Goal: Information Seeking & Learning: Check status

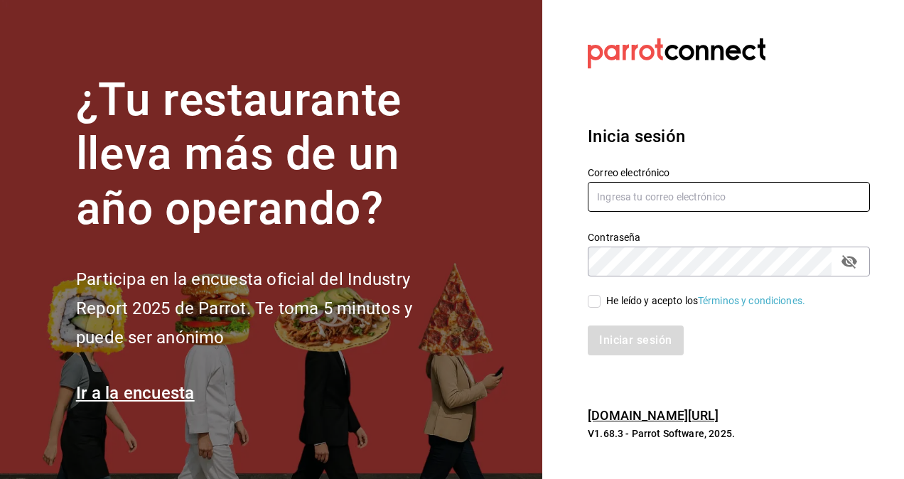
type input "[PERSON_NAME][EMAIL_ADDRESS][PERSON_NAME][DOMAIN_NAME]"
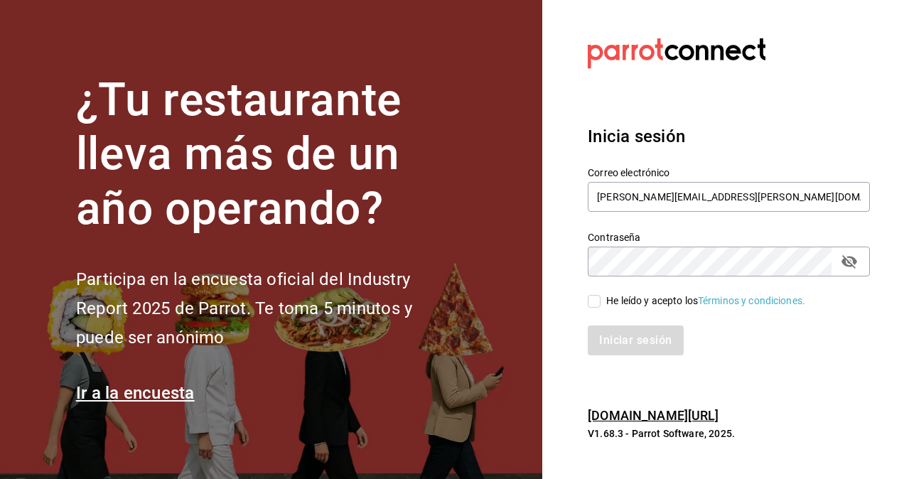
click at [593, 304] on input "He leído y acepto los Términos y condiciones." at bounding box center [594, 301] width 13 height 13
checkbox input "true"
click at [628, 337] on button "Iniciar sesión" at bounding box center [636, 341] width 97 height 30
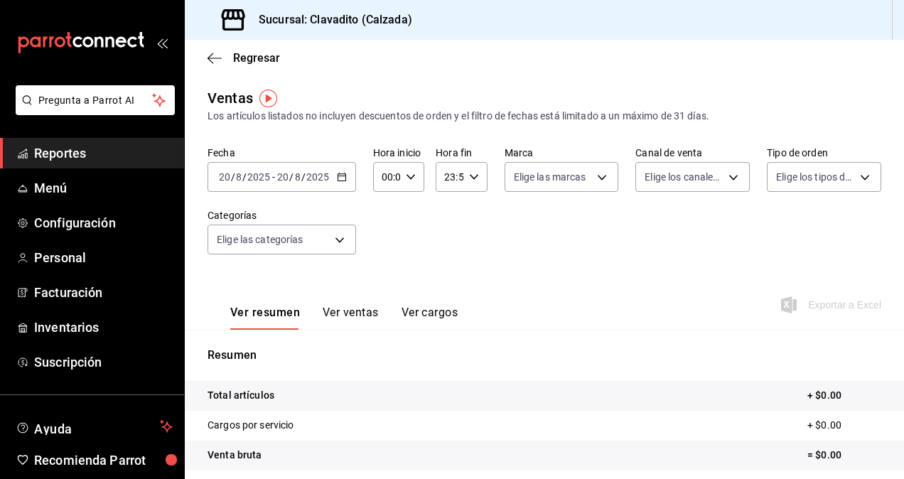
click at [344, 181] on \(Stroke\) "button" at bounding box center [342, 177] width 9 height 8
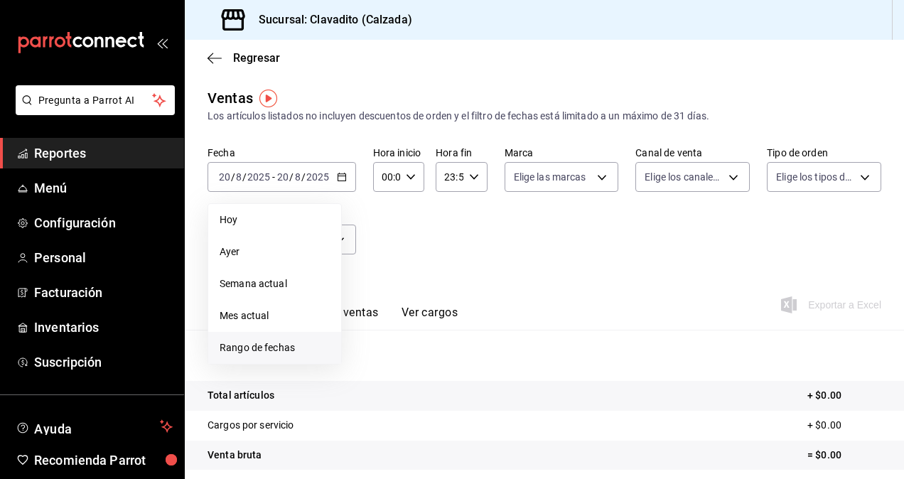
click at [242, 345] on span "Rango de fechas" at bounding box center [275, 348] width 110 height 15
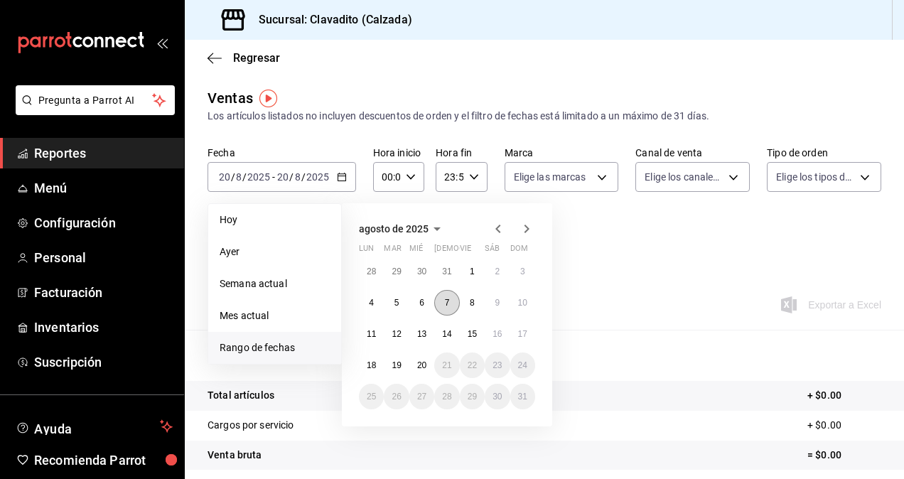
click at [449, 309] on button "7" at bounding box center [446, 303] width 25 height 26
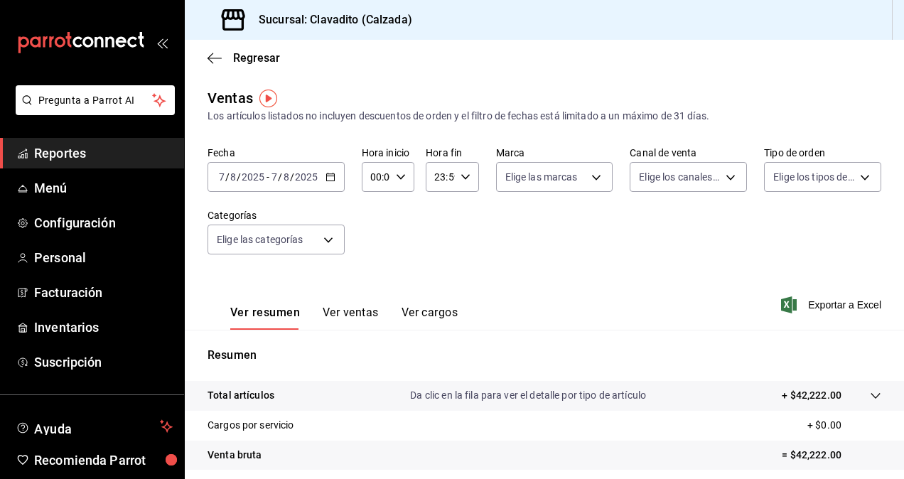
click at [337, 312] on button "Ver ventas" at bounding box center [351, 318] width 56 height 24
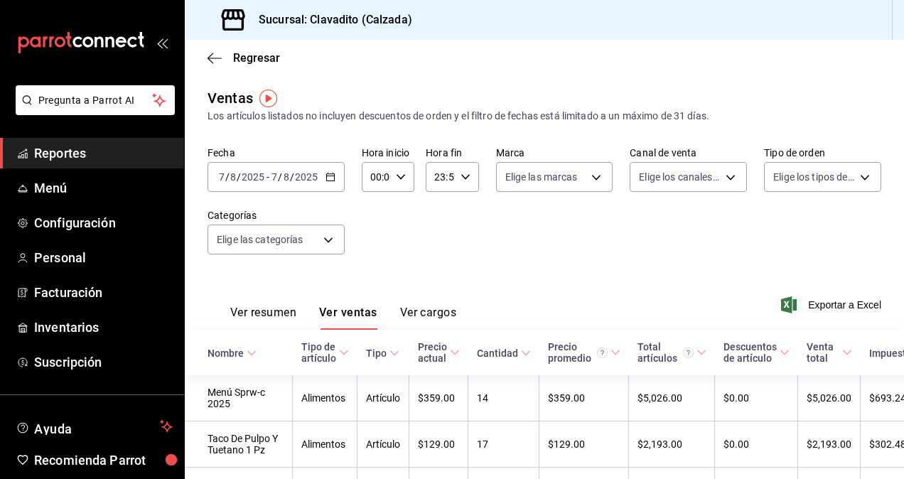
click at [336, 170] on div "[DATE] [DATE] - [DATE] [DATE]" at bounding box center [276, 177] width 137 height 30
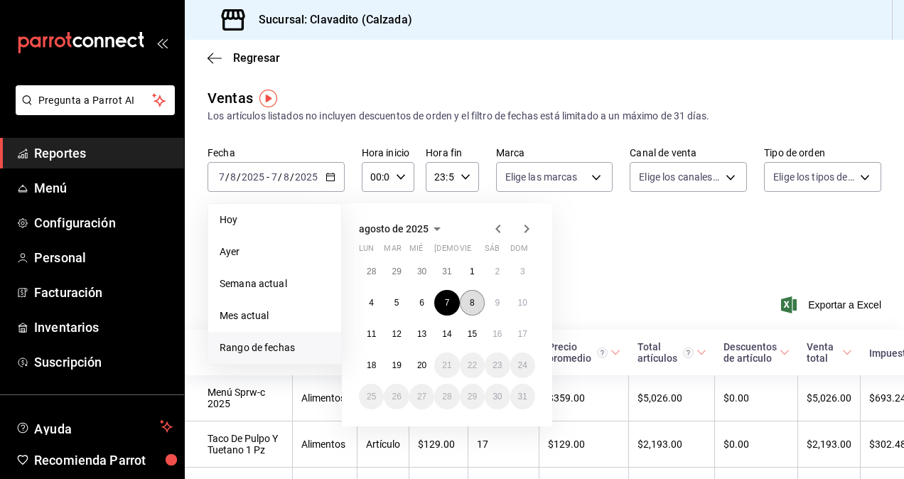
click at [463, 304] on button "8" at bounding box center [472, 303] width 25 height 26
click at [476, 306] on button "8" at bounding box center [472, 303] width 25 height 26
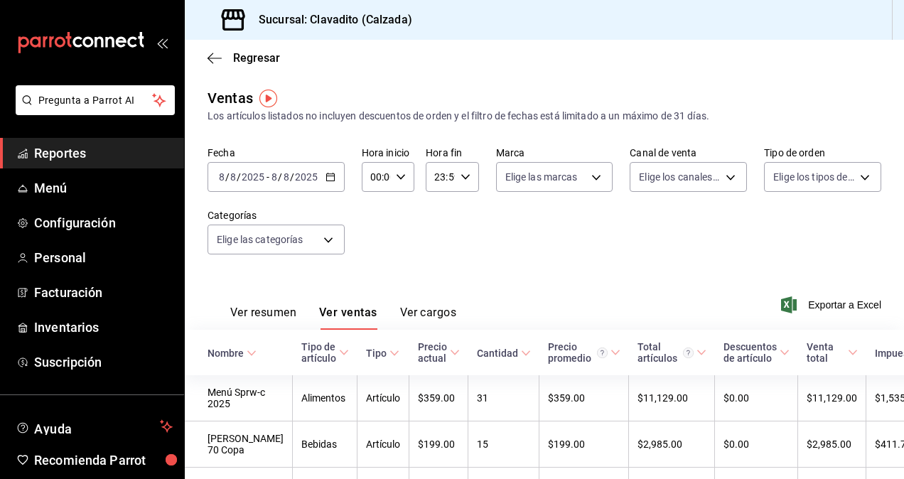
click at [331, 176] on \(Stroke\) "button" at bounding box center [330, 176] width 8 height 1
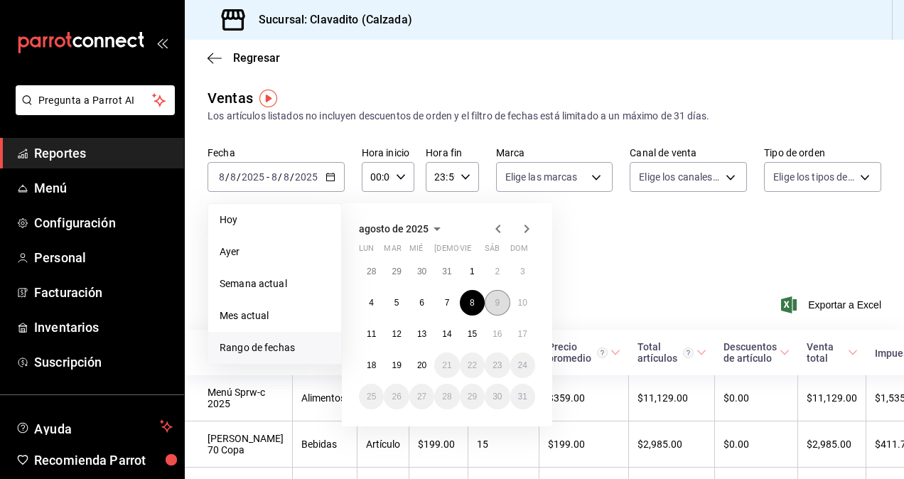
click at [492, 301] on button "9" at bounding box center [497, 303] width 25 height 26
click at [496, 301] on abbr "9" at bounding box center [497, 303] width 5 height 10
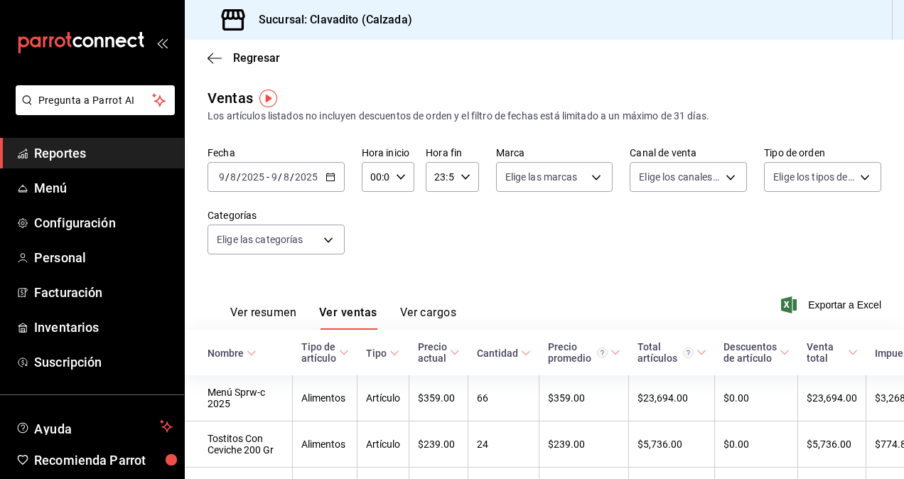
click at [336, 176] on div "[DATE] [DATE] - [DATE] [DATE]" at bounding box center [276, 177] width 137 height 30
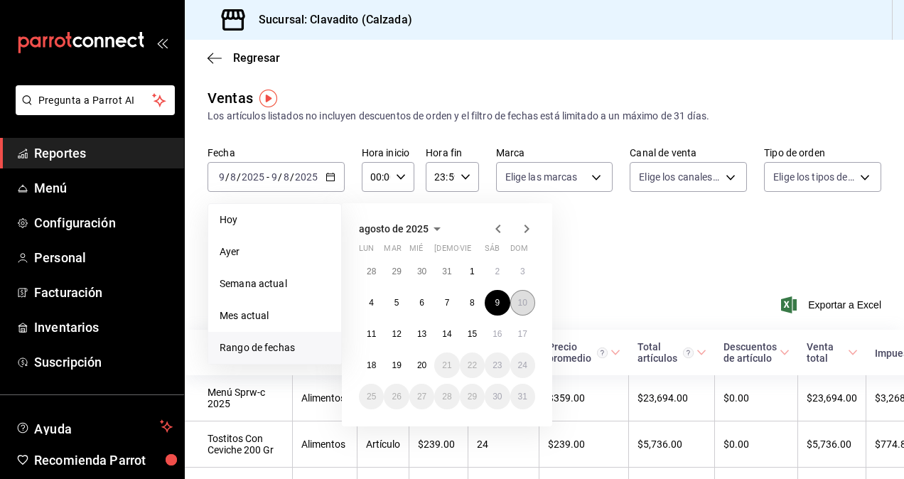
click at [523, 305] on abbr "10" at bounding box center [522, 303] width 9 height 10
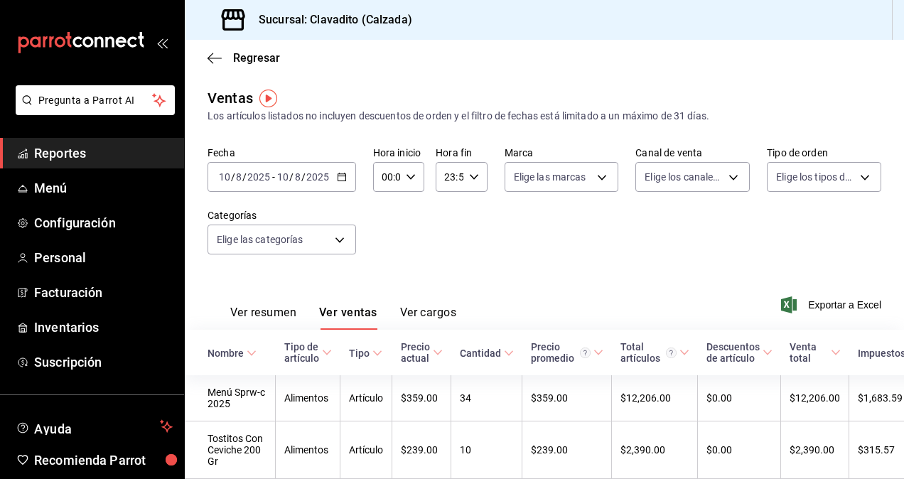
click at [334, 176] on div "[DATE] [DATE] - [DATE] [DATE]" at bounding box center [282, 177] width 149 height 30
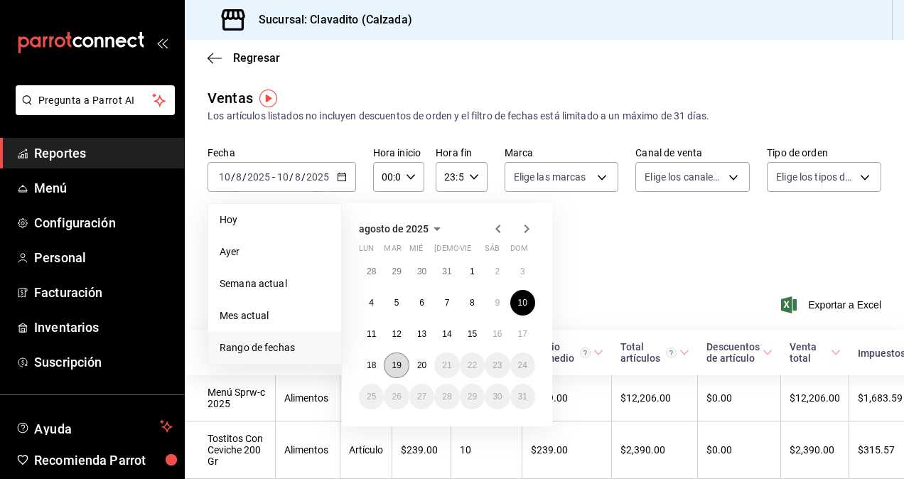
click at [397, 361] on abbr "19" at bounding box center [396, 365] width 9 height 10
click at [370, 368] on abbr "18" at bounding box center [371, 365] width 9 height 10
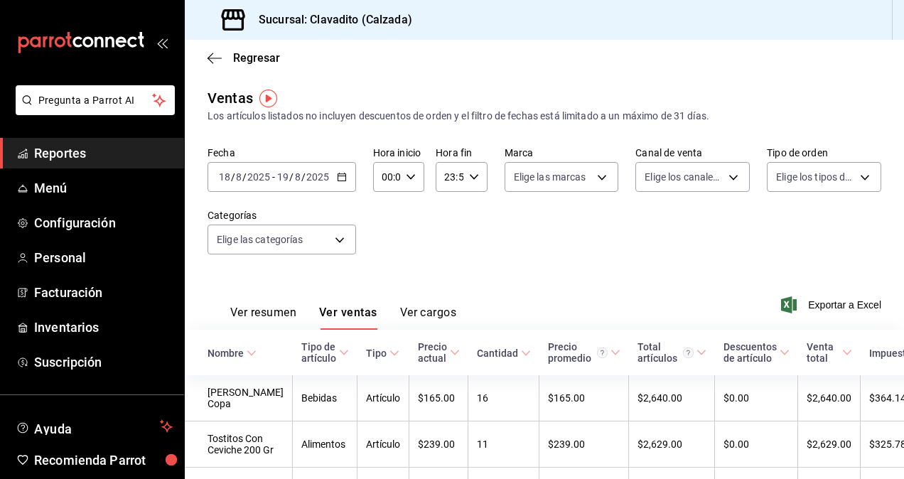
click at [345, 181] on icon "button" at bounding box center [342, 177] width 10 height 10
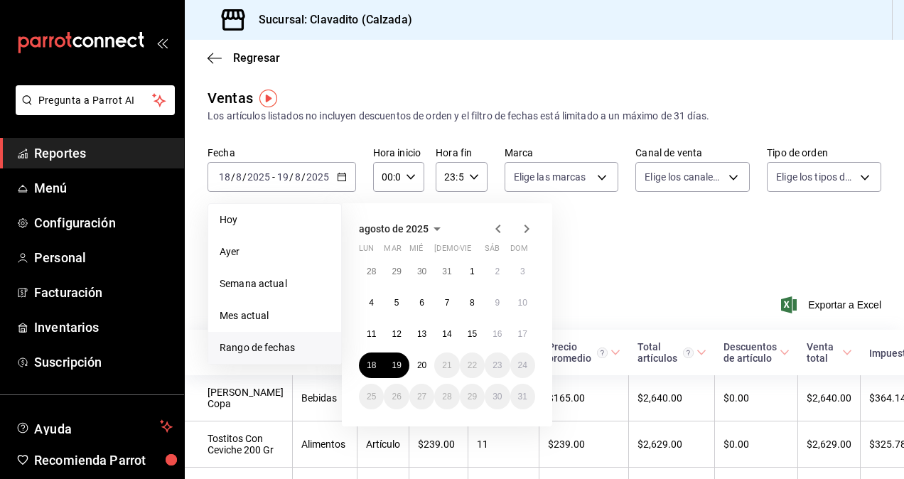
click at [606, 240] on div "Fecha [DATE] [DATE] - [DATE] [DATE] [DATE] [DATE] Semana actual Mes actual [GEO…" at bounding box center [545, 208] width 674 height 125
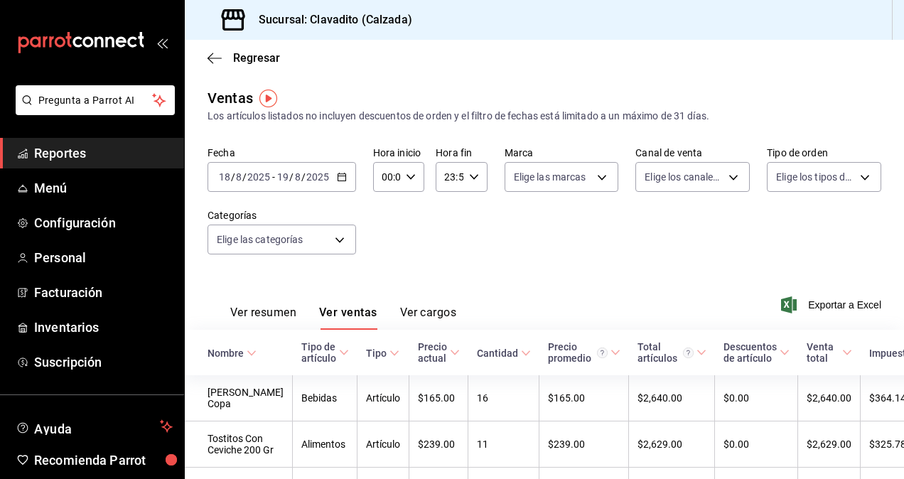
click at [341, 308] on button "Ver ventas" at bounding box center [348, 318] width 58 height 24
click at [849, 304] on span "Exportar a Excel" at bounding box center [832, 304] width 97 height 17
click at [337, 175] on icon "button" at bounding box center [342, 177] width 10 height 10
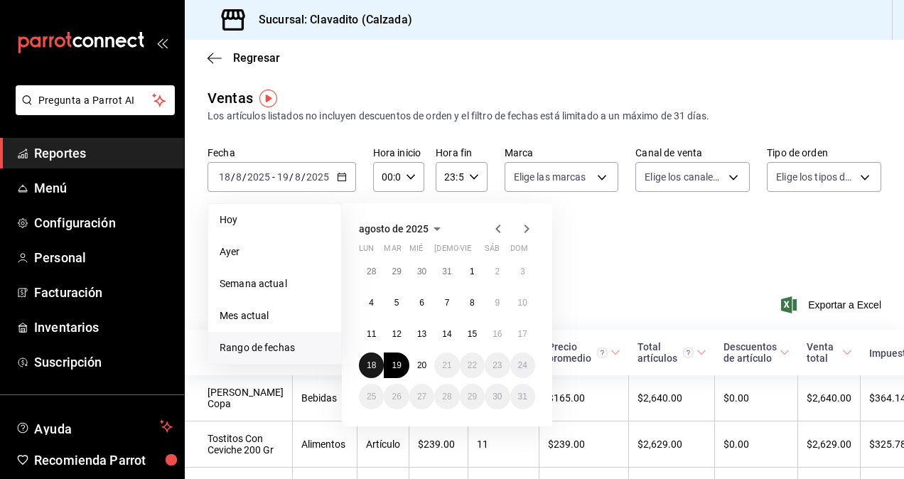
click at [374, 368] on abbr "18" at bounding box center [371, 365] width 9 height 10
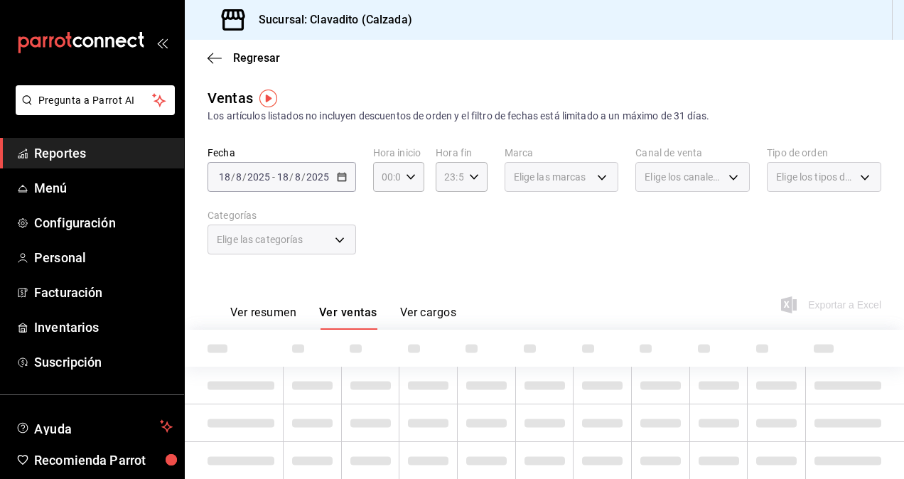
click at [374, 368] on td at bounding box center [370, 386] width 58 height 38
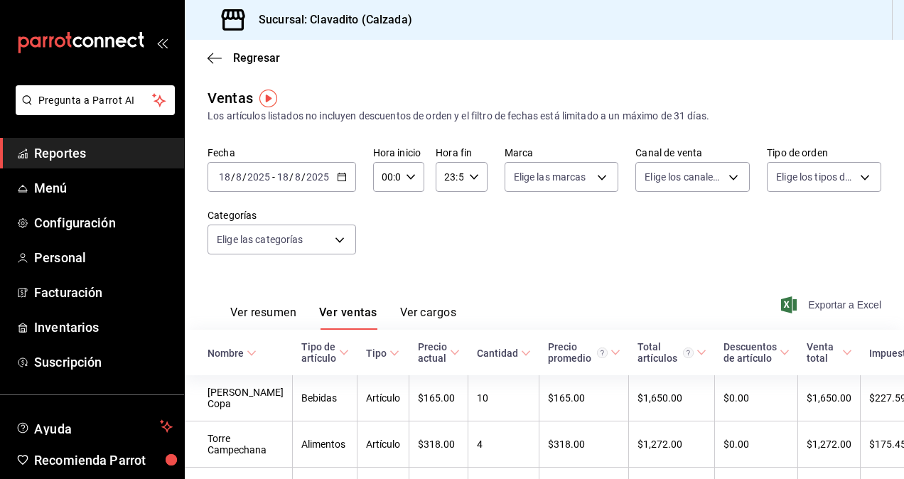
click at [862, 307] on span "Exportar a Excel" at bounding box center [832, 304] width 97 height 17
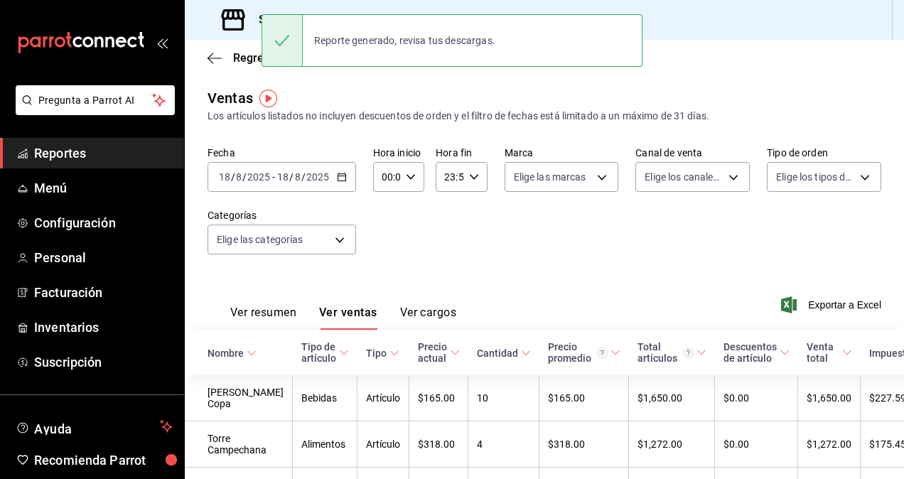
click at [422, 311] on button "Ver cargos" at bounding box center [428, 318] width 57 height 24
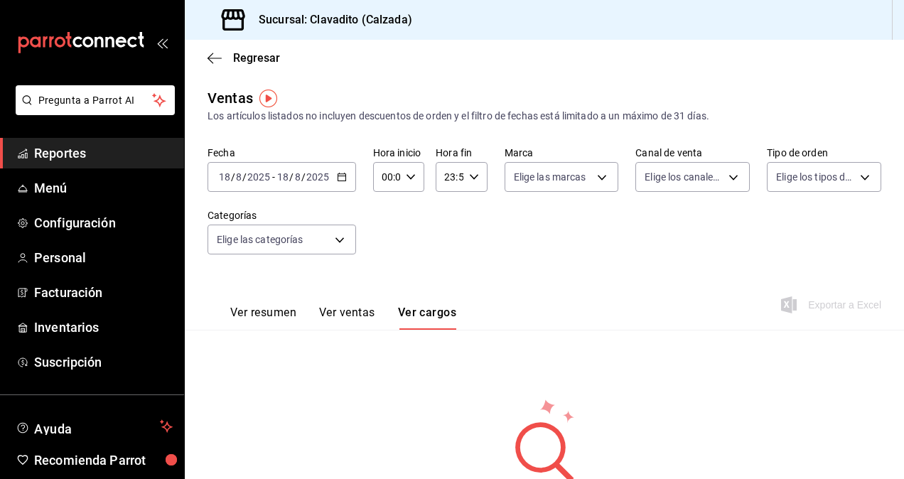
click at [366, 311] on button "Ver ventas" at bounding box center [347, 318] width 56 height 24
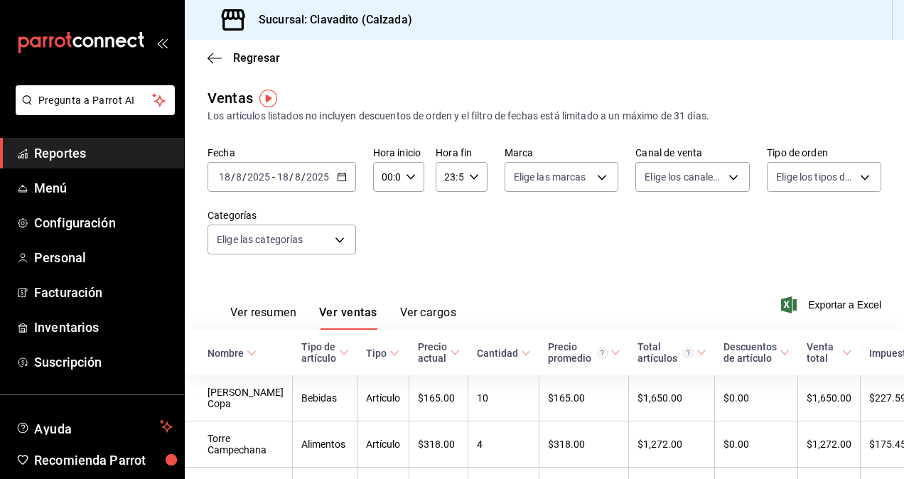
click at [254, 312] on button "Ver resumen" at bounding box center [263, 318] width 66 height 24
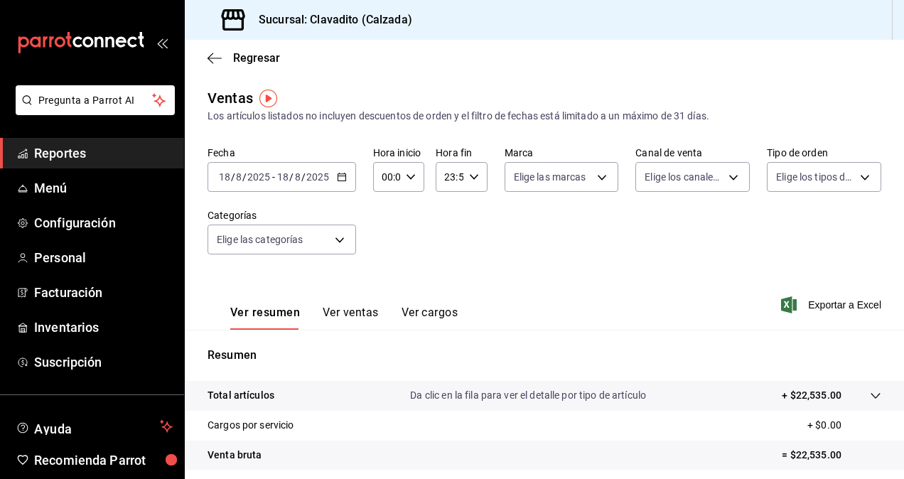
click at [107, 161] on span "Reportes" at bounding box center [103, 153] width 139 height 19
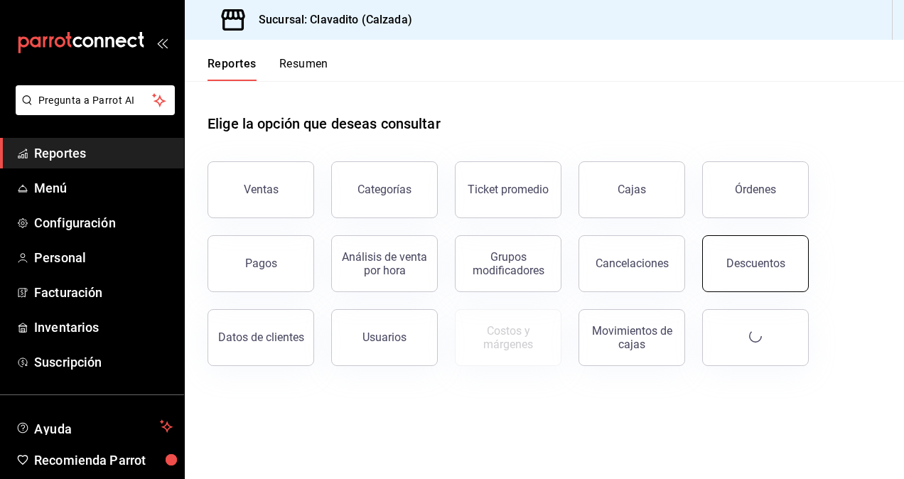
click at [741, 273] on button "Descuentos" at bounding box center [755, 263] width 107 height 57
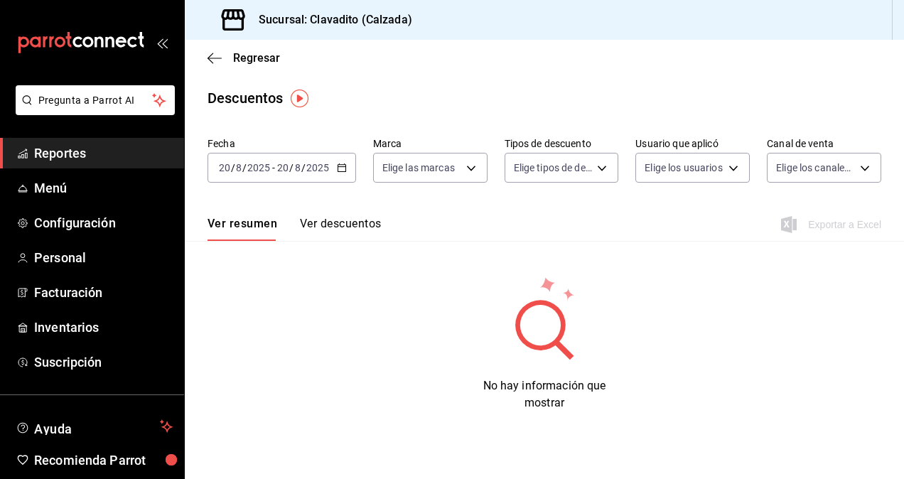
click at [338, 172] on icon "button" at bounding box center [342, 168] width 10 height 10
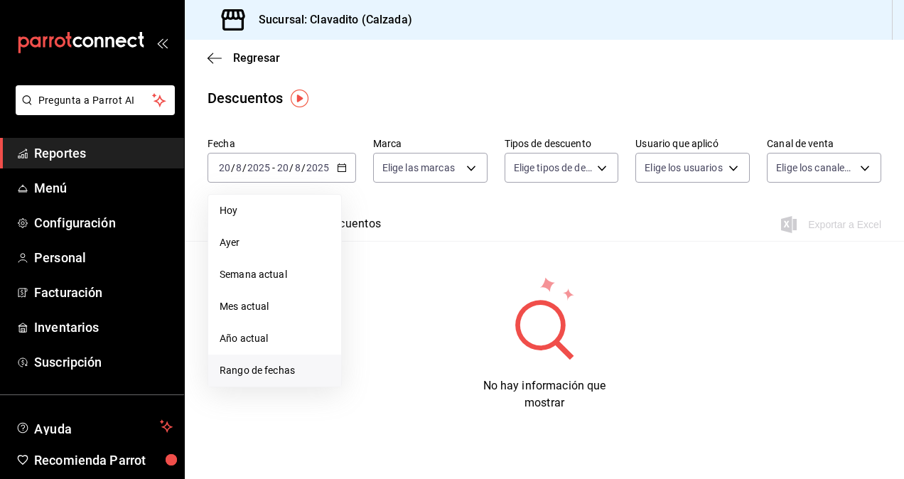
click at [235, 373] on span "Rango de fechas" at bounding box center [275, 370] width 110 height 15
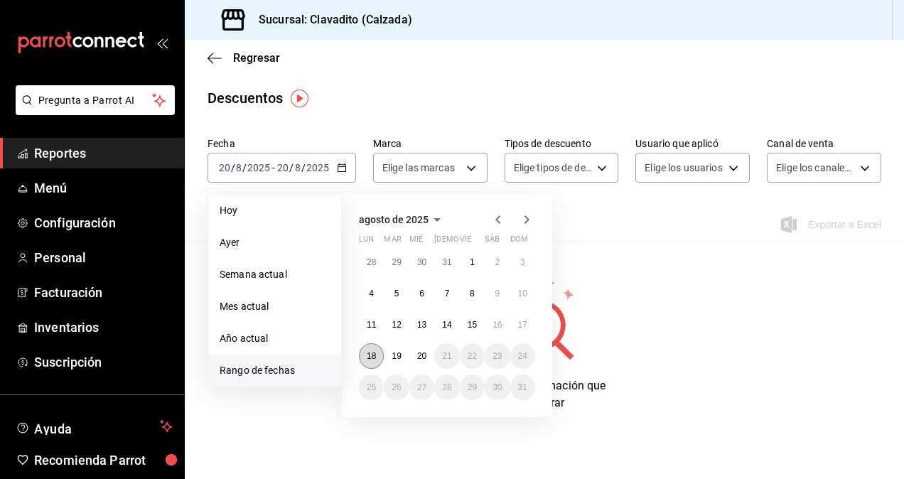
click at [377, 355] on button "18" at bounding box center [371, 356] width 25 height 26
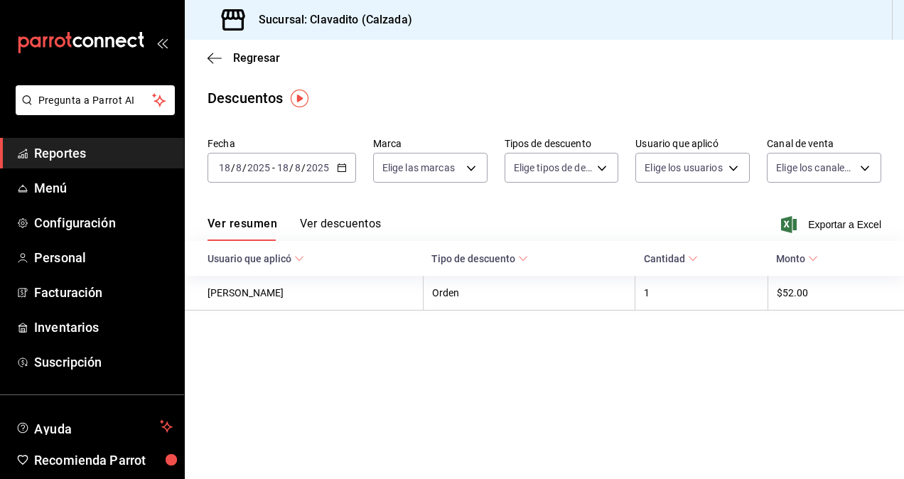
click at [331, 210] on div "Ver resumen Ver descuentos Exportar a Excel" at bounding box center [544, 220] width 719 height 41
drag, startPoint x: 331, startPoint y: 210, endPoint x: 327, endPoint y: 218, distance: 8.6
click at [327, 218] on button "Ver descuentos" at bounding box center [340, 229] width 81 height 24
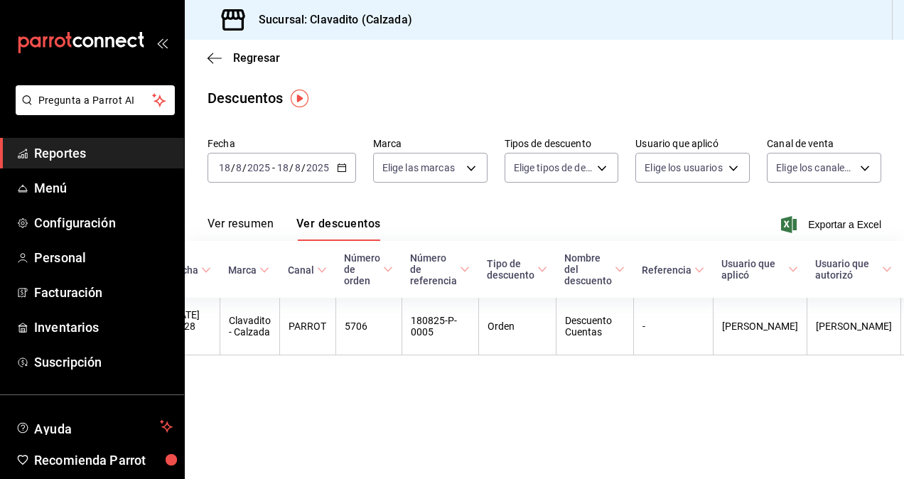
scroll to position [0, 45]
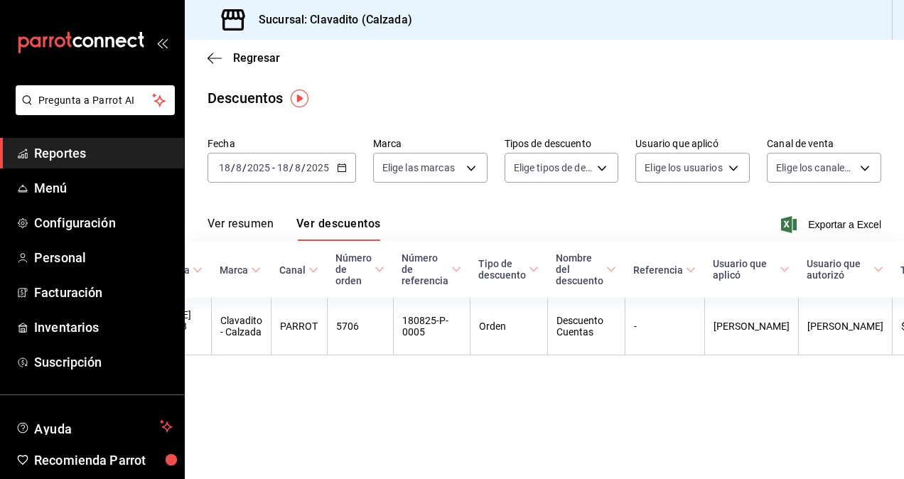
click at [343, 171] on \(Stroke\) "button" at bounding box center [342, 168] width 9 height 8
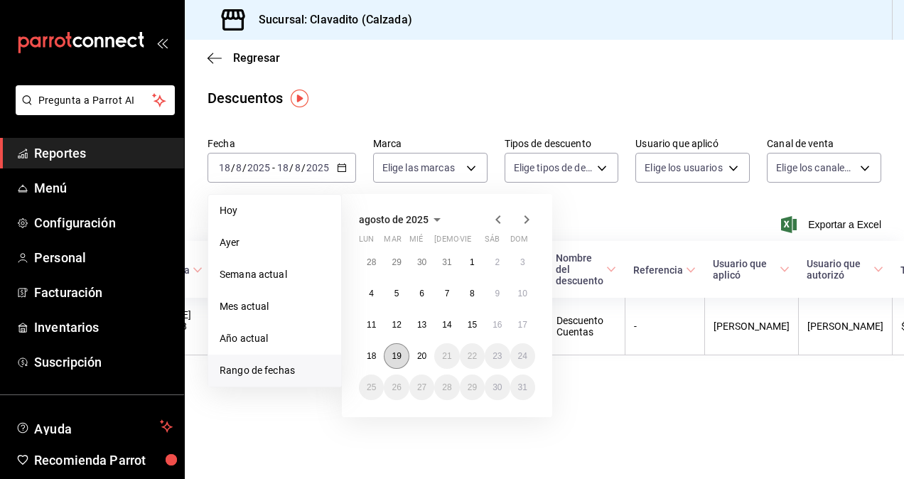
click at [397, 351] on abbr "19" at bounding box center [396, 356] width 9 height 10
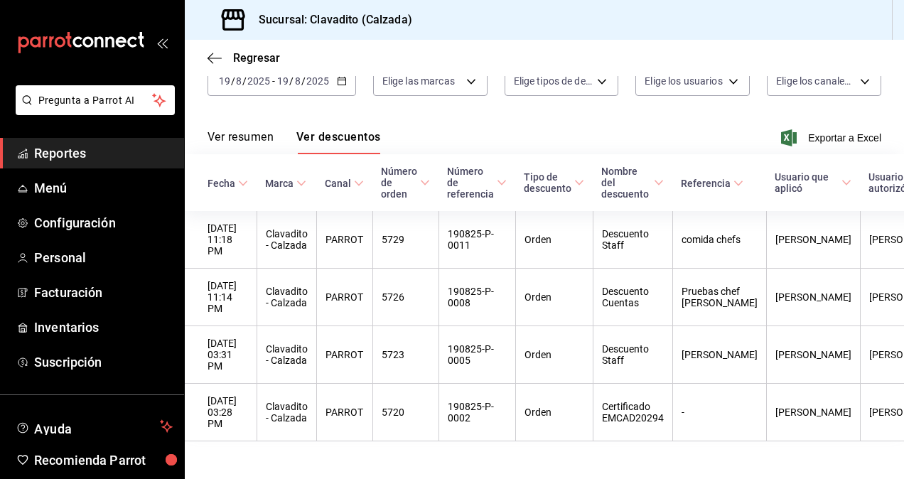
scroll to position [0, 1]
click at [813, 139] on span "Exportar a Excel" at bounding box center [832, 137] width 97 height 17
click at [78, 156] on span "Reportes" at bounding box center [103, 153] width 139 height 19
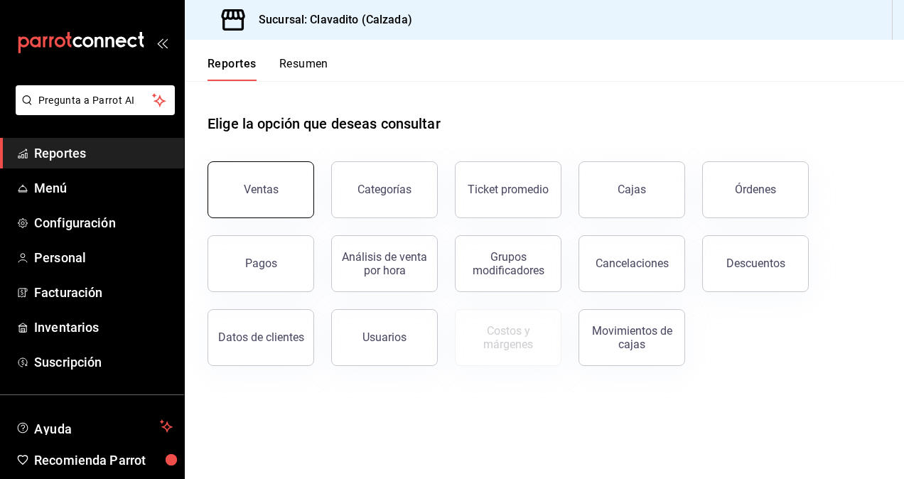
click at [272, 178] on button "Ventas" at bounding box center [261, 189] width 107 height 57
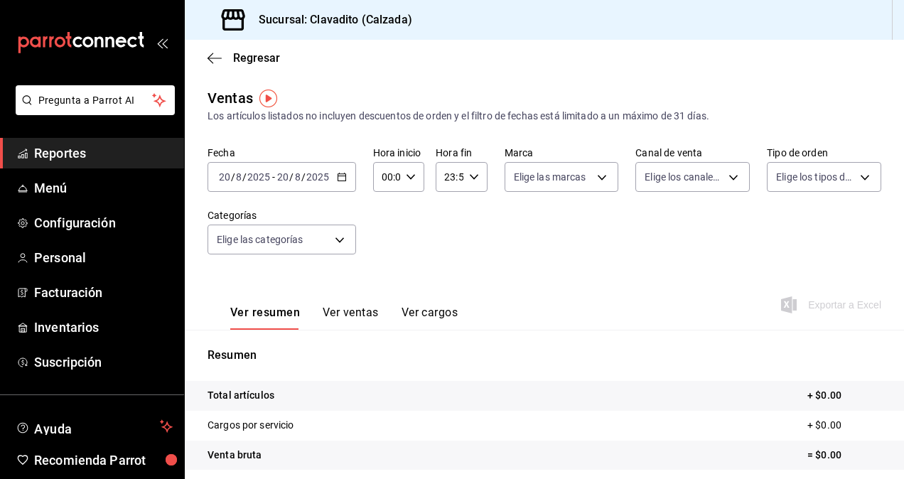
click at [347, 184] on div "[DATE] [DATE] - [DATE] [DATE]" at bounding box center [282, 177] width 149 height 30
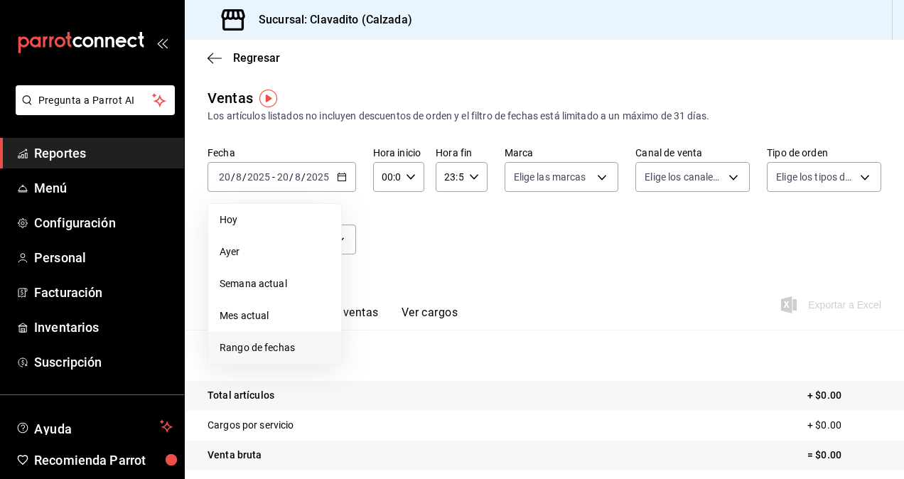
click at [225, 338] on li "Rango de fechas" at bounding box center [274, 348] width 133 height 32
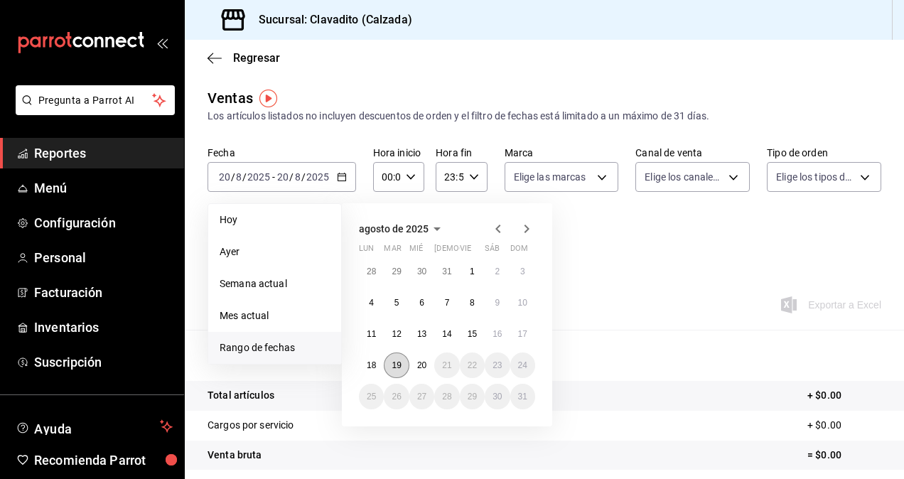
click at [396, 364] on abbr "19" at bounding box center [396, 365] width 9 height 10
click at [393, 362] on abbr "19" at bounding box center [396, 365] width 9 height 10
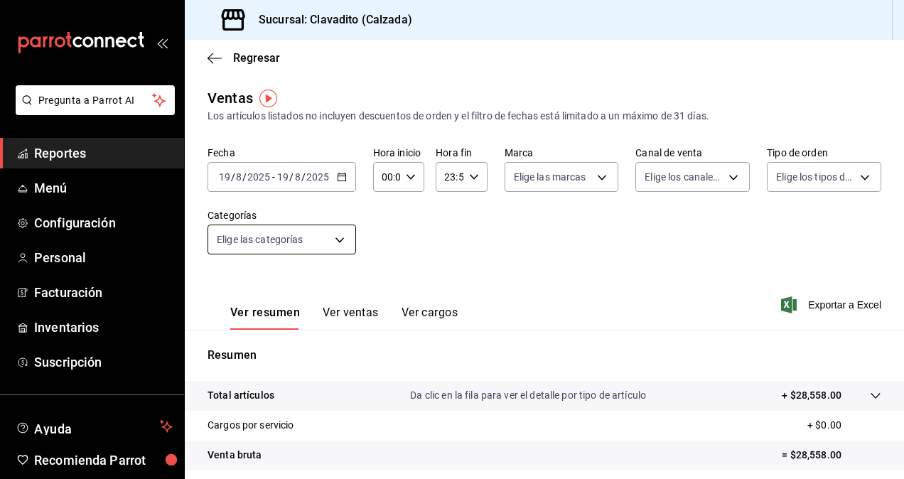
click at [344, 243] on body "Pregunta a Parrot AI Reportes Menú Configuración Personal Facturación Inventari…" at bounding box center [452, 239] width 904 height 479
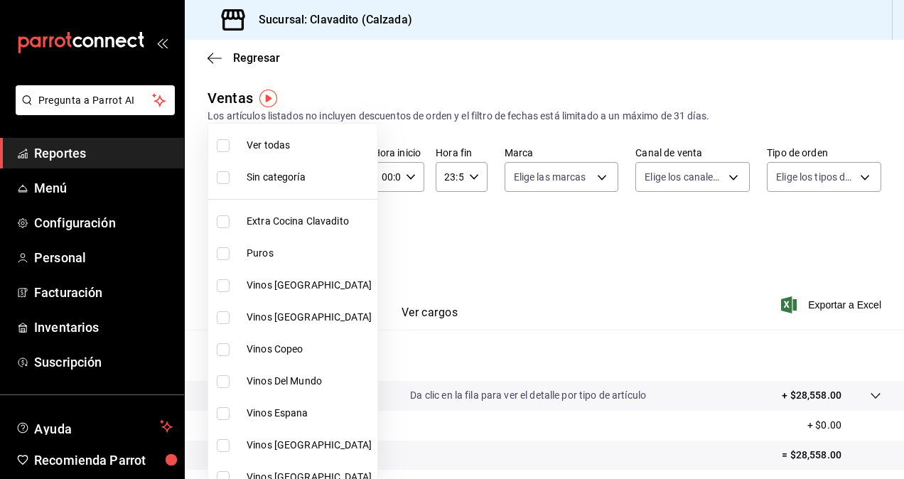
click at [503, 262] on div at bounding box center [452, 239] width 904 height 479
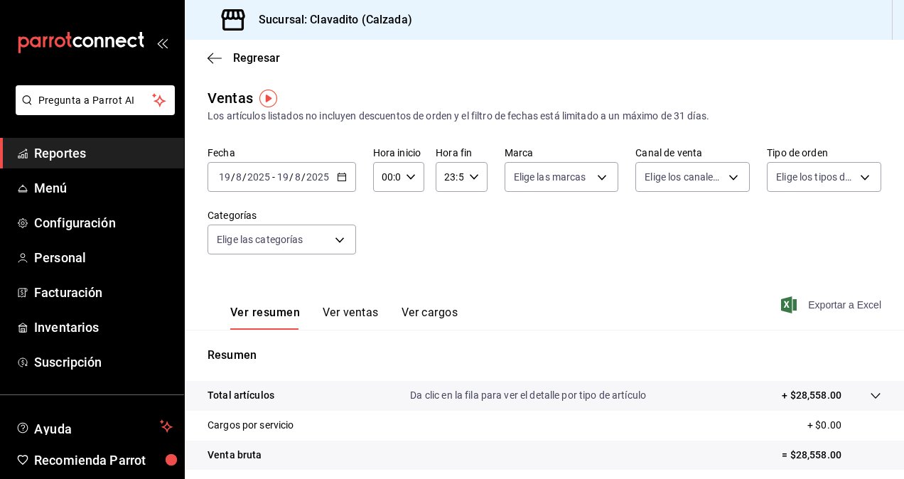
click at [808, 304] on span "Exportar a Excel" at bounding box center [832, 304] width 97 height 17
click at [596, 287] on div "Ver resumen Ver ventas Ver cargos Exportar a Excel" at bounding box center [544, 301] width 719 height 58
click at [55, 191] on span "Menú" at bounding box center [103, 187] width 139 height 19
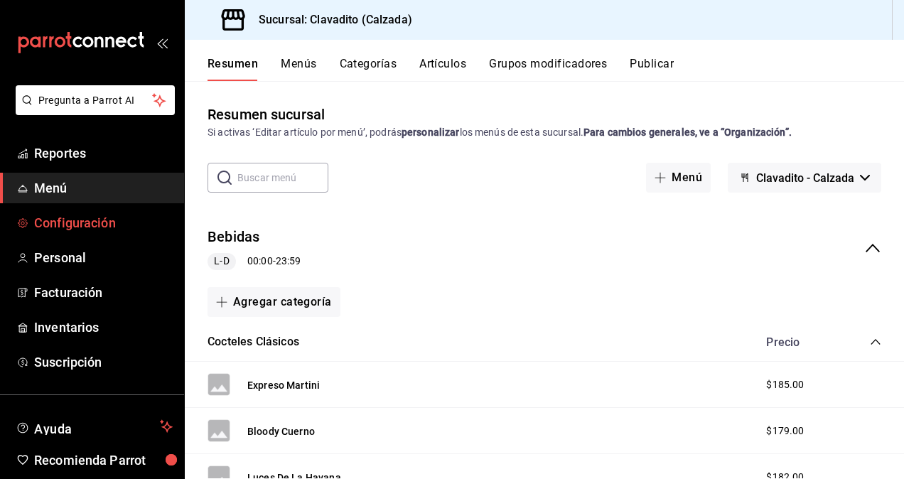
click at [57, 215] on span "Configuración" at bounding box center [103, 222] width 139 height 19
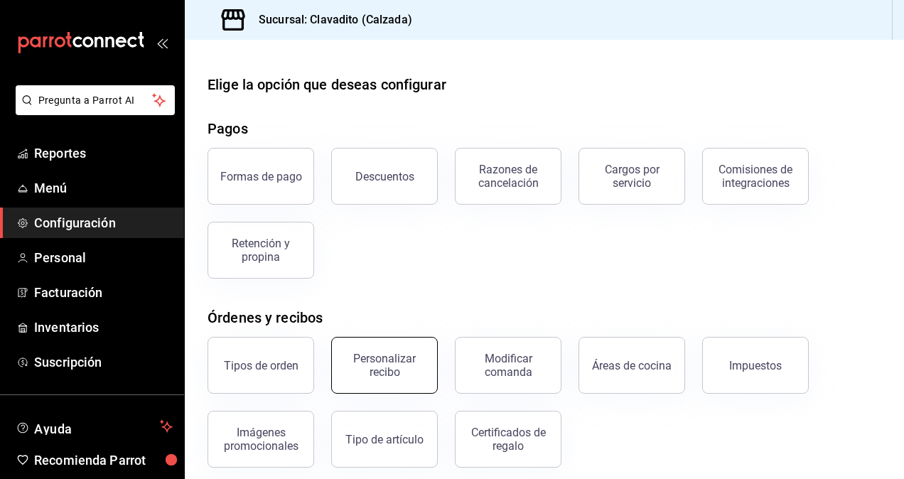
click at [371, 363] on div "Personalizar recibo" at bounding box center [385, 365] width 88 height 27
click at [362, 166] on button "Descuentos" at bounding box center [384, 176] width 107 height 57
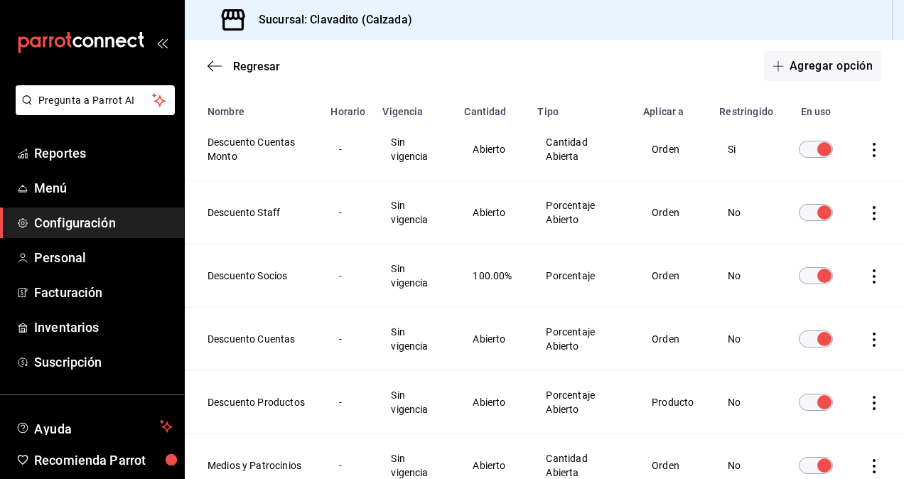
scroll to position [117, 0]
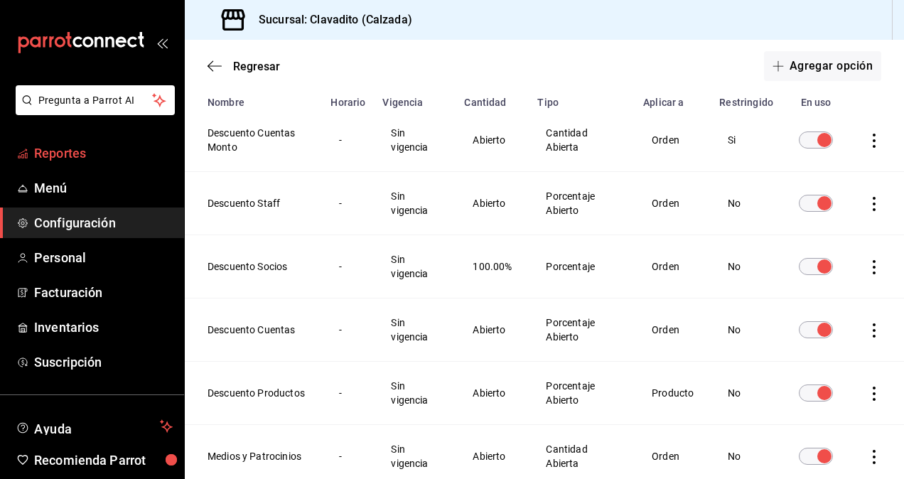
click at [93, 149] on span "Reportes" at bounding box center [103, 153] width 139 height 19
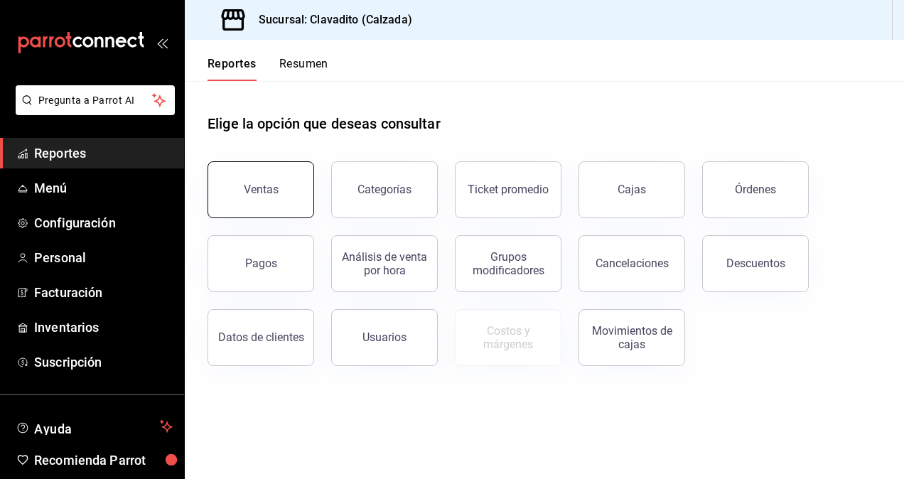
click at [216, 173] on button "Ventas" at bounding box center [261, 189] width 107 height 57
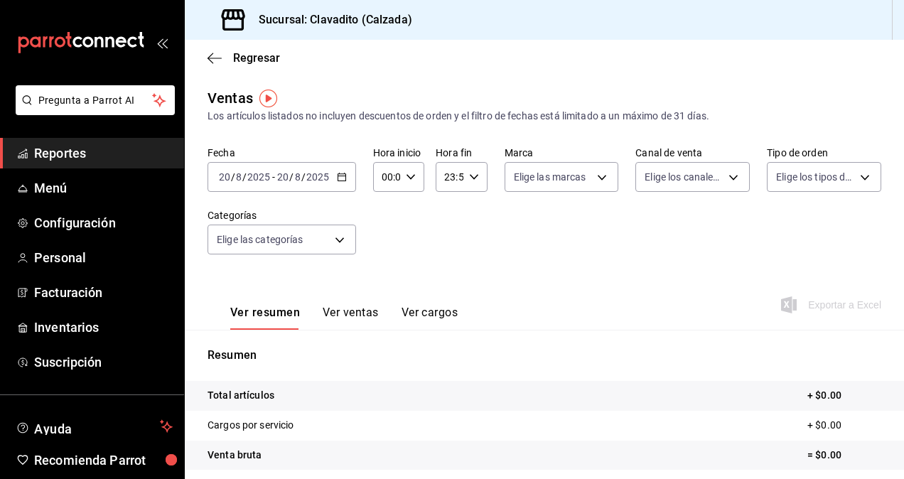
click at [502, 242] on div "Fecha [DATE] [DATE] - [DATE] [DATE] Hora inicio 00:00 Hora inicio Hora fin 23:5…" at bounding box center [545, 208] width 674 height 125
click at [96, 183] on span "Menú" at bounding box center [103, 187] width 139 height 19
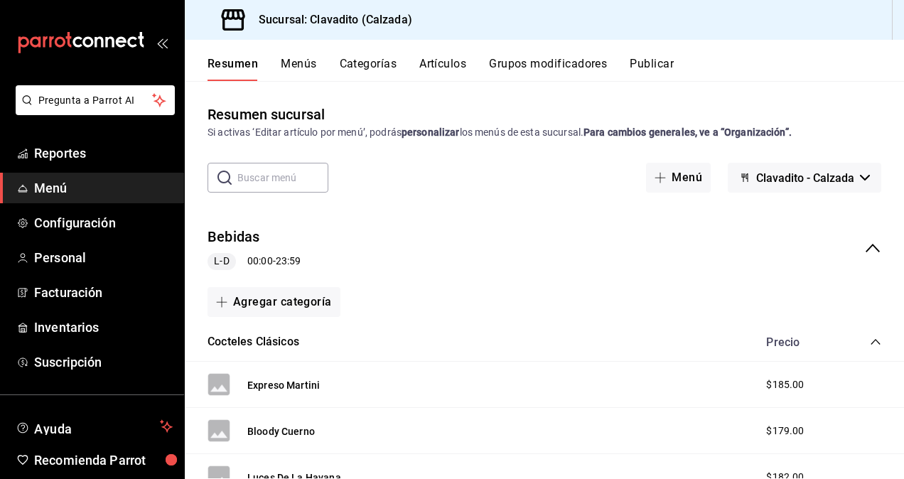
click at [310, 64] on button "Menús" at bounding box center [299, 69] width 36 height 24
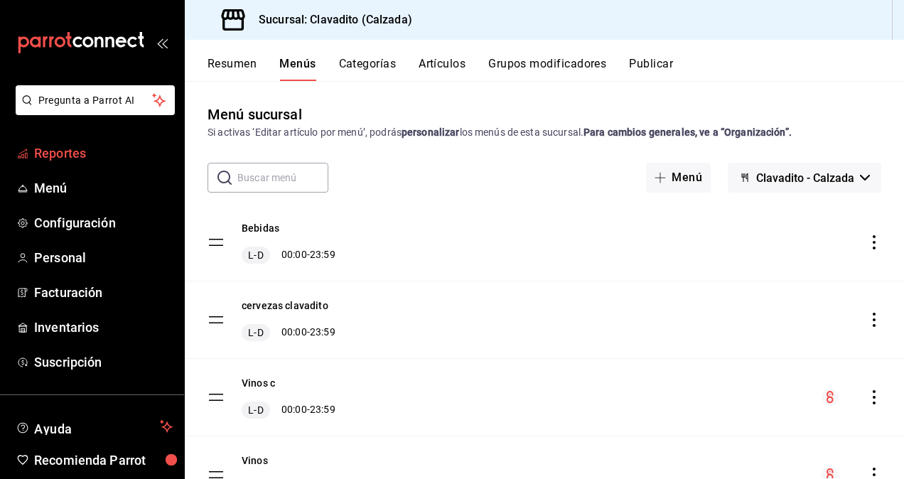
click at [75, 154] on span "Reportes" at bounding box center [103, 153] width 139 height 19
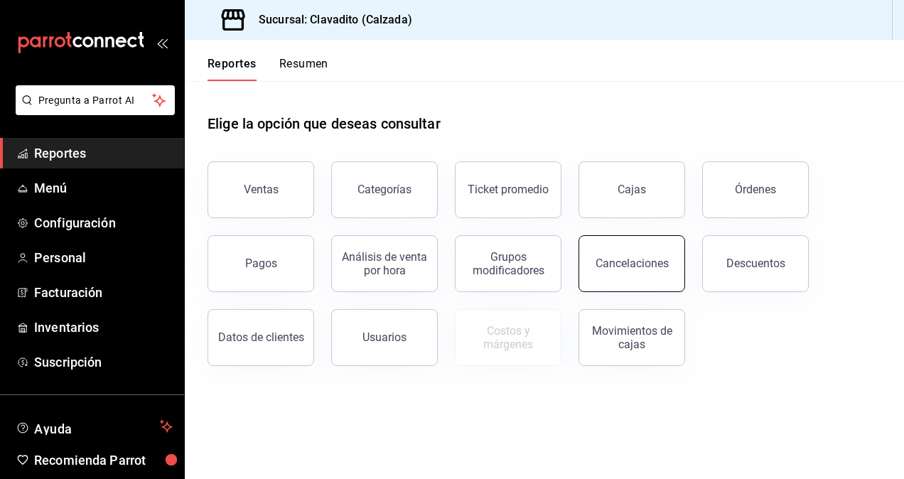
click at [652, 262] on div "Cancelaciones" at bounding box center [632, 264] width 73 height 14
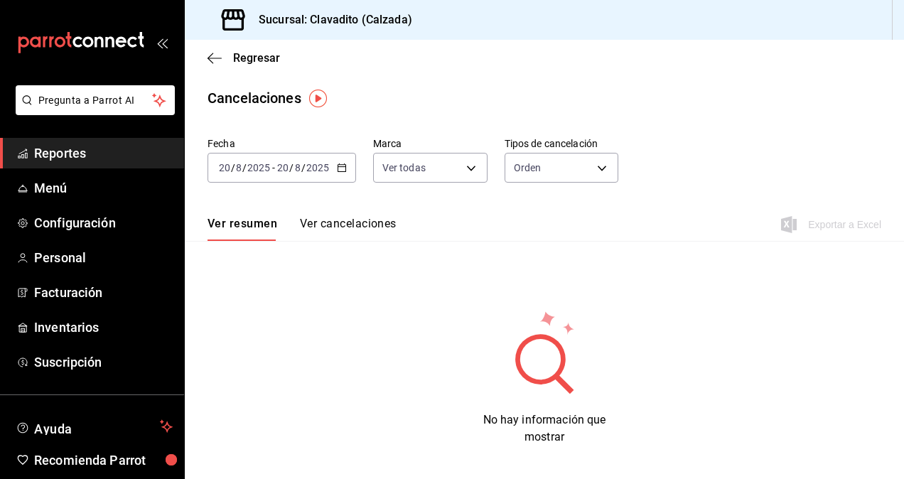
click at [343, 178] on div "[DATE] [DATE] - [DATE] [DATE]" at bounding box center [282, 168] width 149 height 30
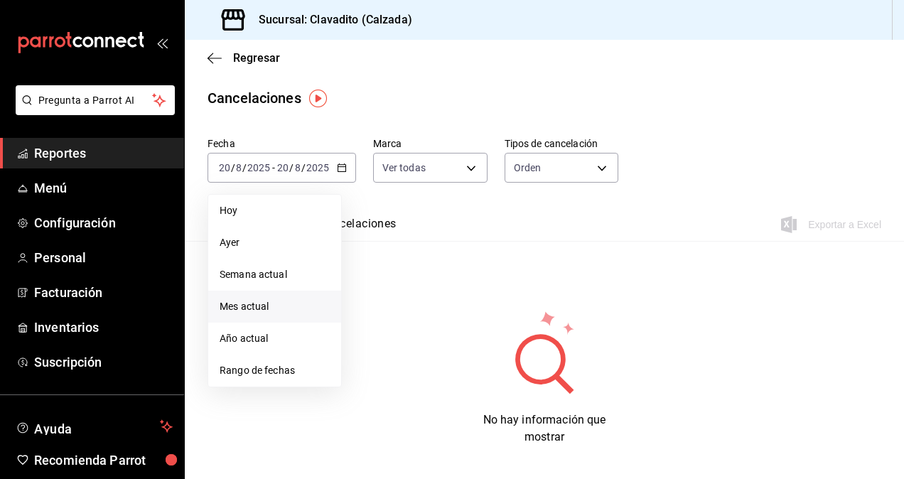
click at [242, 308] on span "Mes actual" at bounding box center [275, 306] width 110 height 15
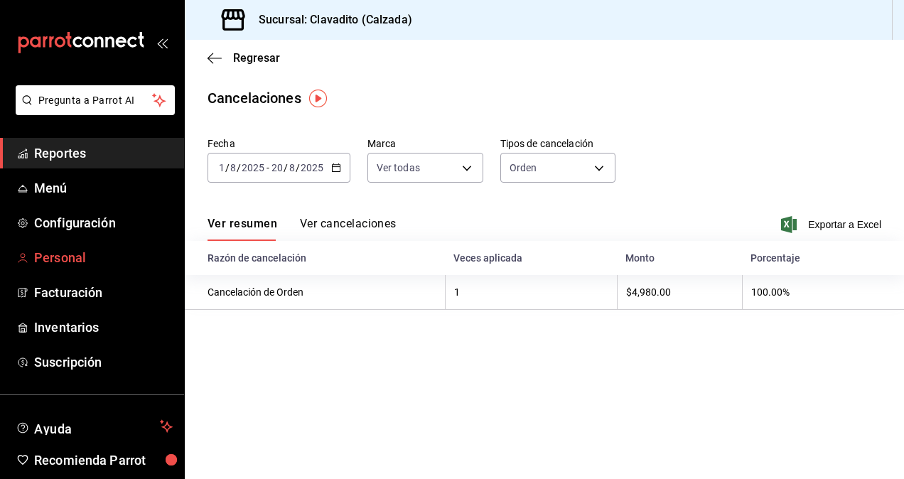
click at [82, 264] on span "Personal" at bounding box center [103, 257] width 139 height 19
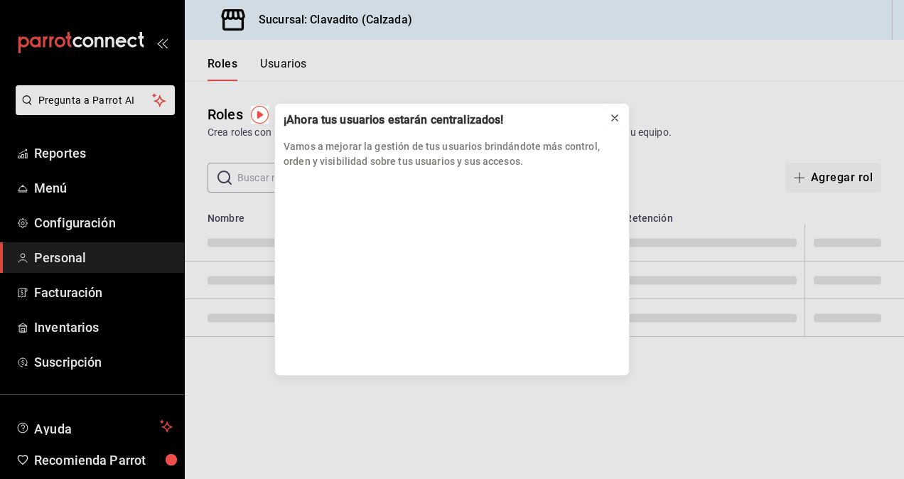
click at [613, 117] on icon at bounding box center [614, 117] width 11 height 11
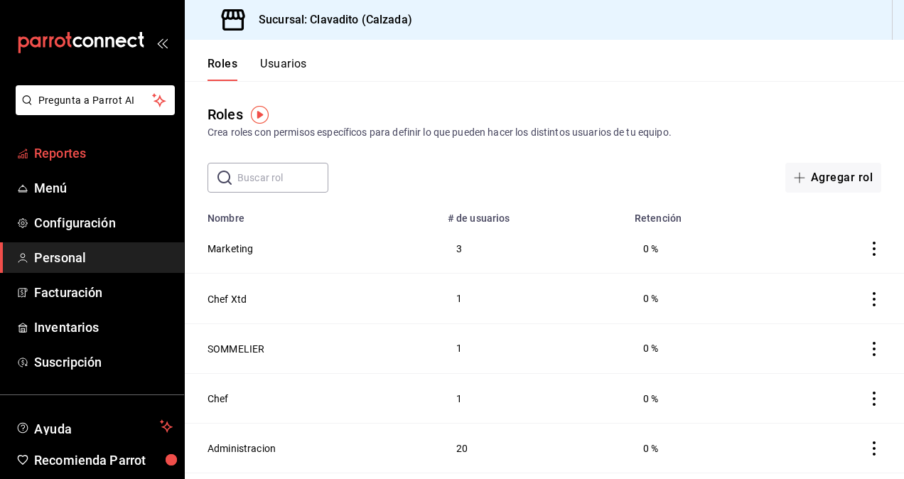
click at [55, 148] on span "Reportes" at bounding box center [103, 153] width 139 height 19
